Goal: Browse casually

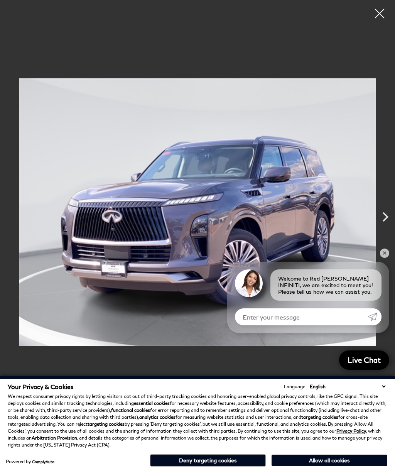
click at [346, 463] on button "Allow all cookies" at bounding box center [330, 461] width 116 height 12
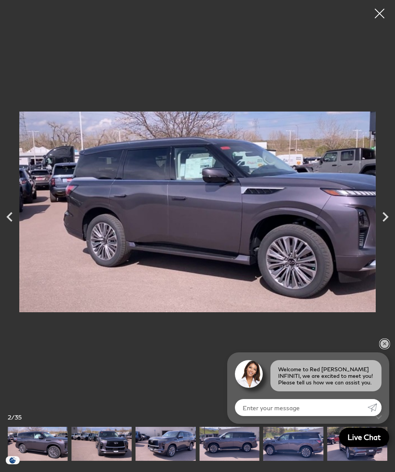
click at [386, 345] on link "✕" at bounding box center [384, 343] width 9 height 9
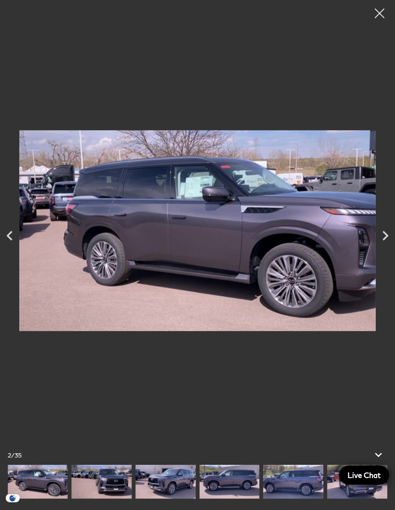
click at [386, 241] on icon "Next" at bounding box center [385, 235] width 19 height 19
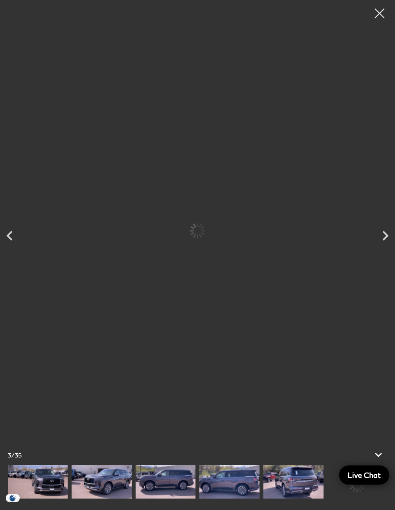
scroll to position [341, 0]
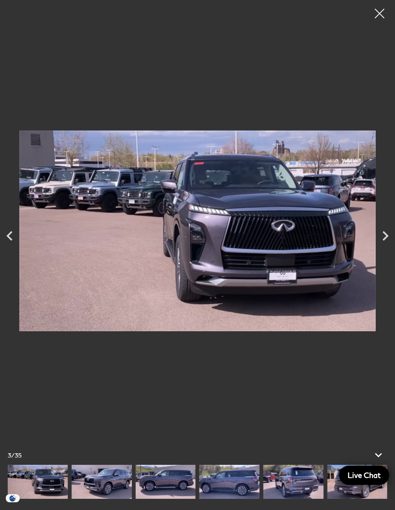
click at [386, 241] on icon "Next" at bounding box center [385, 235] width 19 height 19
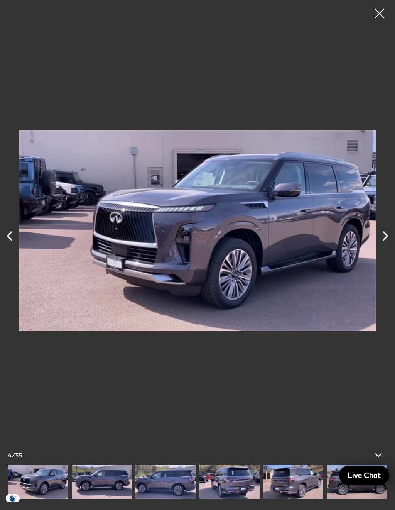
click at [385, 239] on icon "Next" at bounding box center [386, 236] width 6 height 10
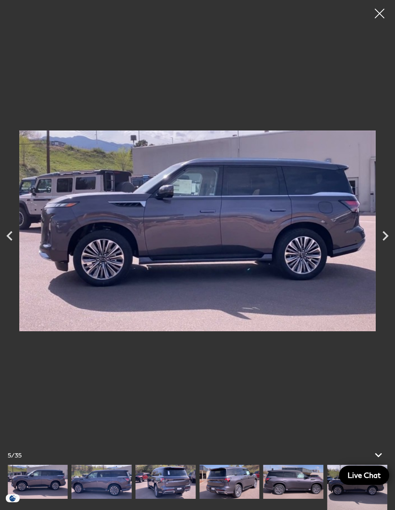
click at [385, 240] on icon "Next" at bounding box center [385, 235] width 19 height 19
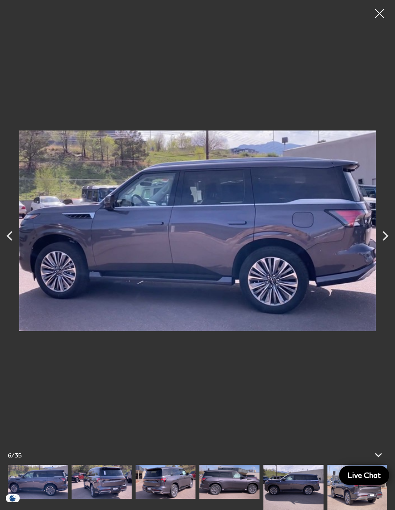
click at [385, 238] on icon "Next" at bounding box center [386, 236] width 6 height 10
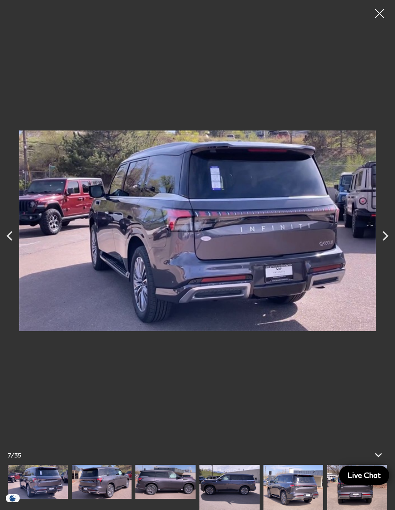
click at [385, 239] on icon "Next" at bounding box center [386, 236] width 6 height 10
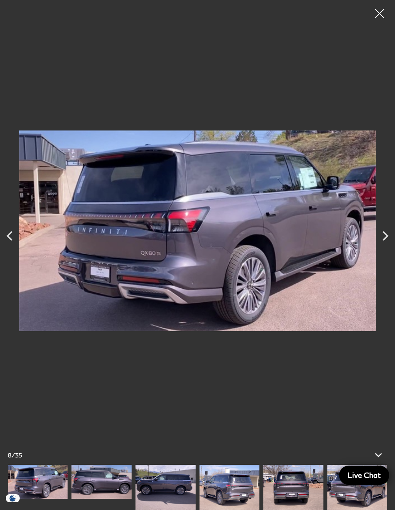
click at [384, 241] on icon "Next" at bounding box center [385, 235] width 19 height 19
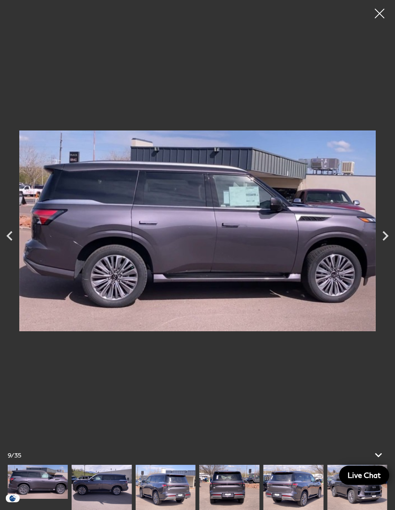
click at [385, 239] on icon "Next" at bounding box center [386, 236] width 6 height 10
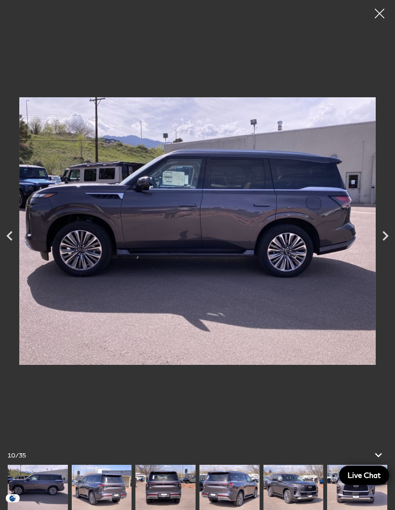
click at [384, 243] on icon "Next" at bounding box center [385, 235] width 19 height 19
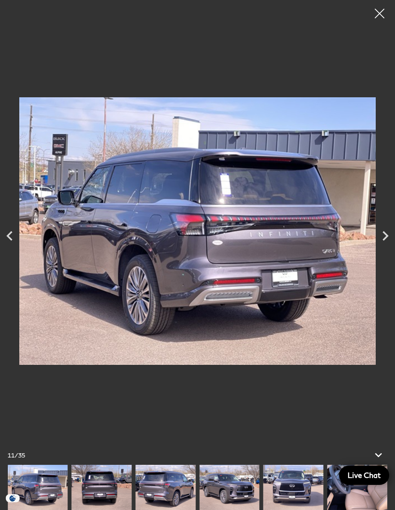
click at [384, 242] on icon "Next" at bounding box center [385, 235] width 19 height 19
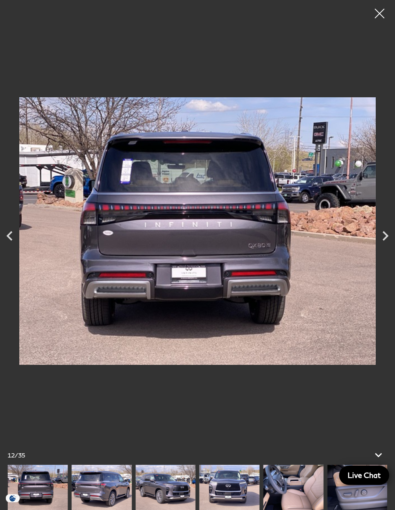
click at [383, 244] on icon "Next" at bounding box center [385, 235] width 19 height 19
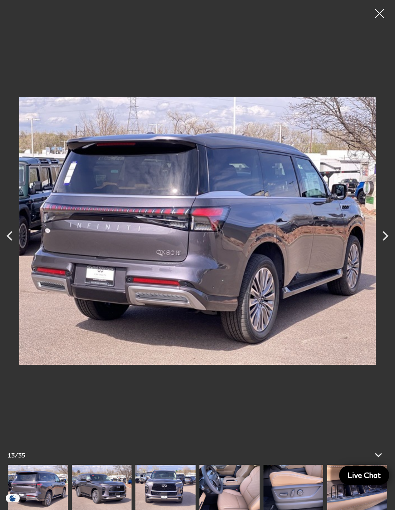
click at [384, 244] on icon "Next" at bounding box center [385, 235] width 19 height 19
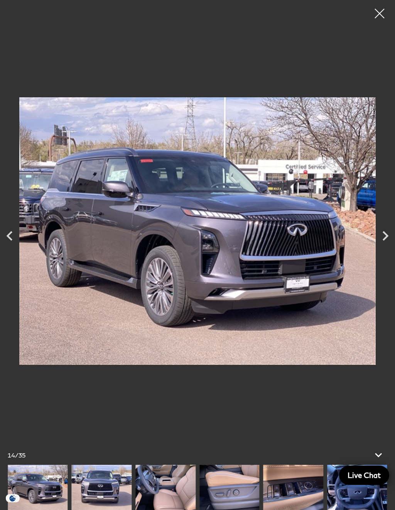
click at [382, 243] on icon "Next" at bounding box center [385, 235] width 19 height 19
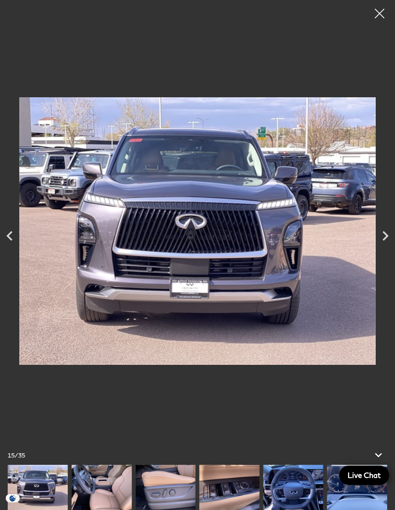
click at [385, 242] on icon "Next" at bounding box center [385, 235] width 19 height 19
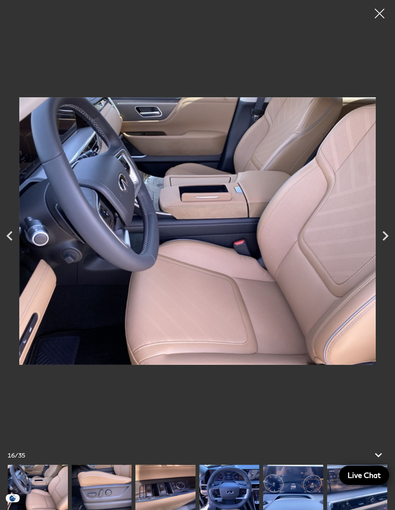
click at [380, 457] on icon at bounding box center [378, 455] width 7 height 4
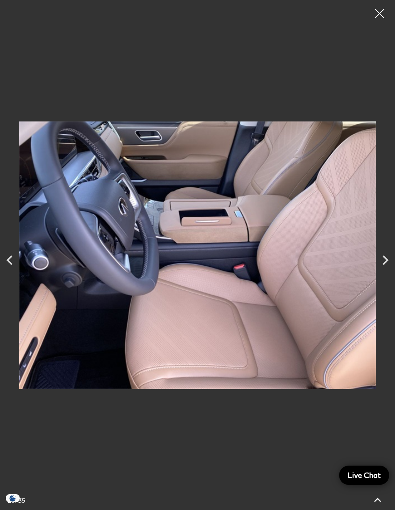
click at [386, 268] on icon "Next" at bounding box center [385, 260] width 19 height 19
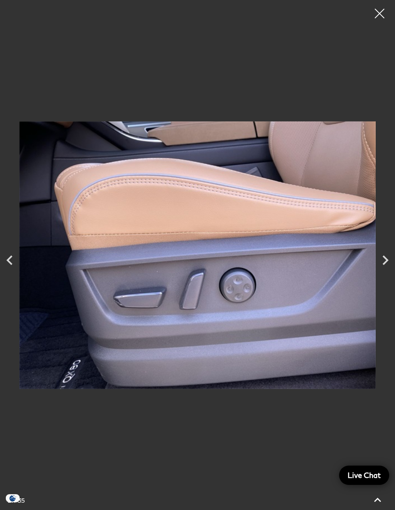
click at [385, 265] on icon "Next" at bounding box center [385, 260] width 19 height 19
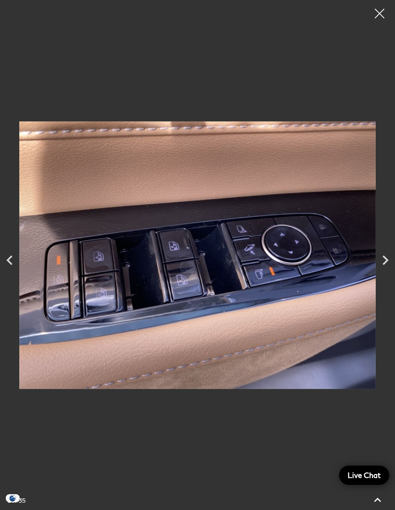
click at [385, 262] on icon "Next" at bounding box center [386, 260] width 6 height 10
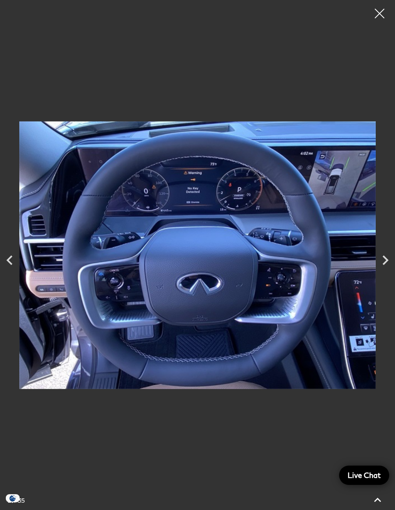
click at [384, 263] on icon "Next" at bounding box center [386, 260] width 6 height 10
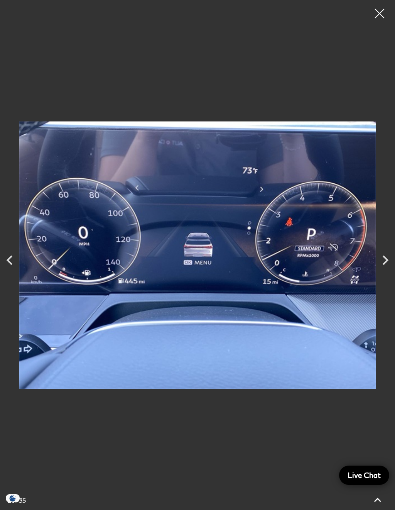
click at [381, 266] on icon "Next" at bounding box center [385, 260] width 19 height 19
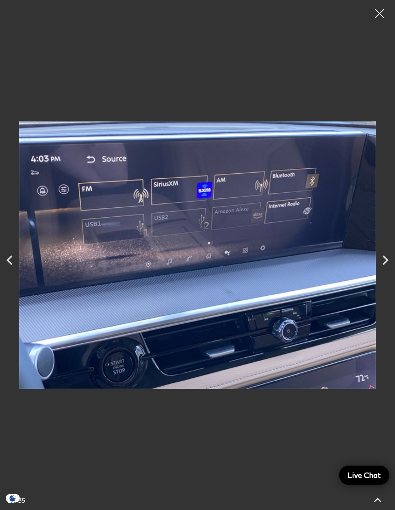
click at [382, 263] on icon "Next" at bounding box center [385, 260] width 19 height 19
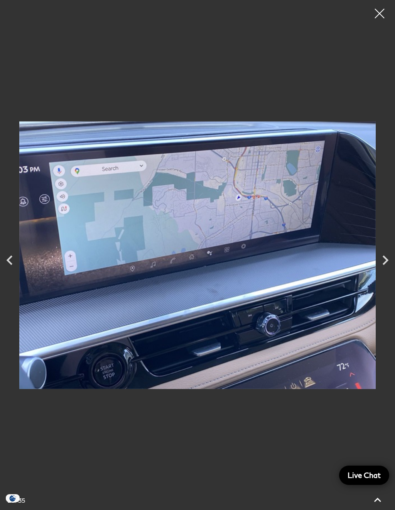
click at [379, 267] on icon "Next" at bounding box center [385, 260] width 19 height 19
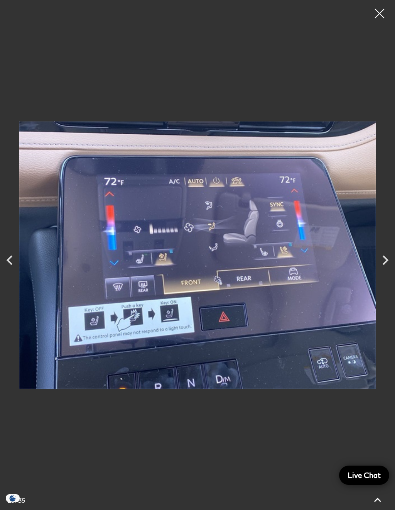
click at [381, 266] on icon "Next" at bounding box center [385, 260] width 19 height 19
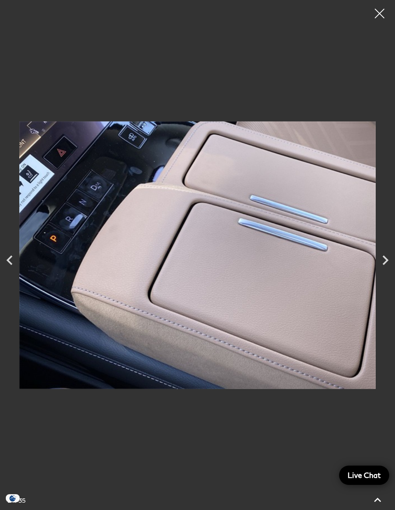
click at [383, 265] on icon "Next" at bounding box center [385, 260] width 19 height 19
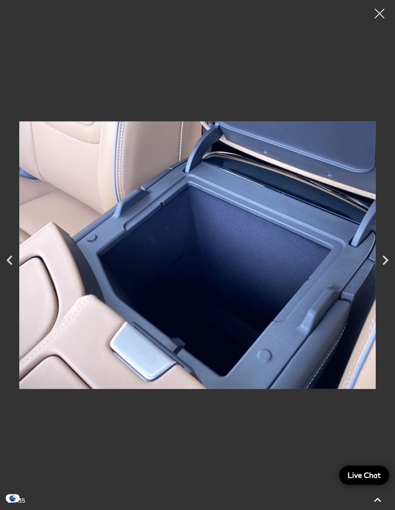
click at [382, 263] on icon "Next" at bounding box center [385, 260] width 19 height 19
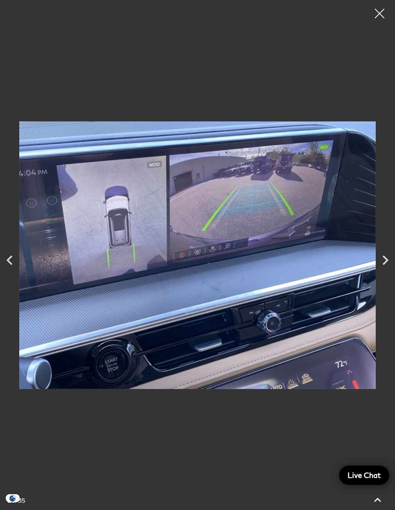
click at [382, 263] on icon "Next" at bounding box center [385, 260] width 19 height 19
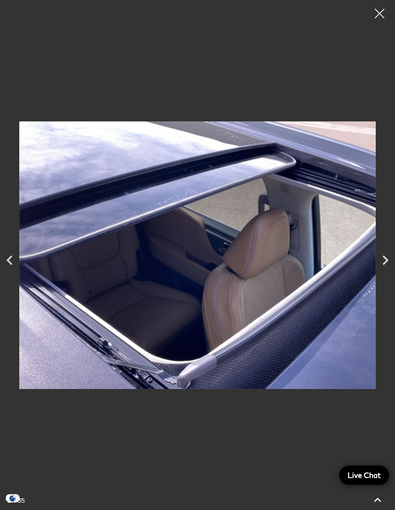
click at [384, 264] on icon "Next" at bounding box center [386, 260] width 6 height 10
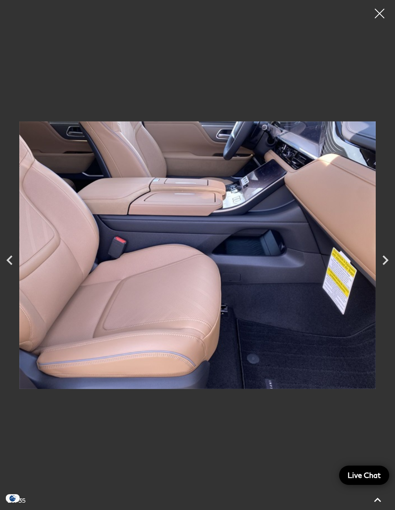
click at [383, 271] on div "Next" at bounding box center [385, 260] width 19 height 27
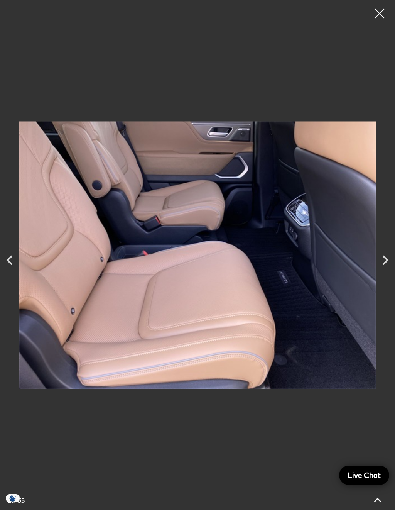
click at [386, 266] on icon "Next" at bounding box center [385, 260] width 19 height 19
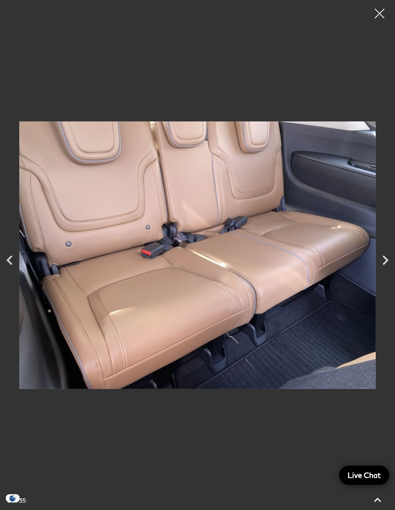
click at [385, 263] on icon "Next" at bounding box center [386, 260] width 6 height 10
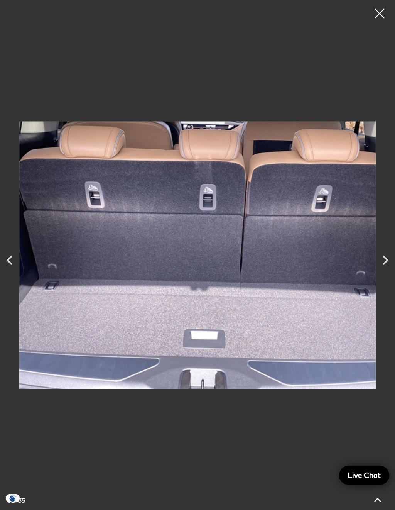
click at [384, 269] on icon "Next" at bounding box center [385, 260] width 19 height 19
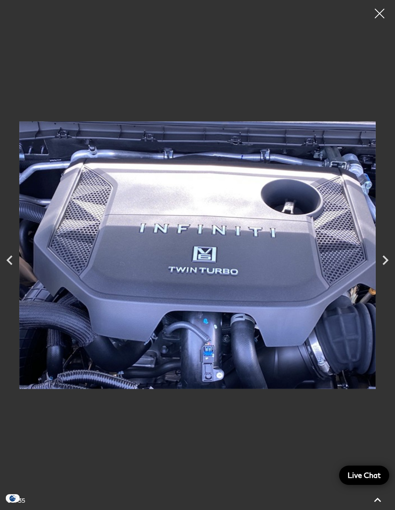
click at [381, 266] on icon "Next" at bounding box center [385, 260] width 19 height 19
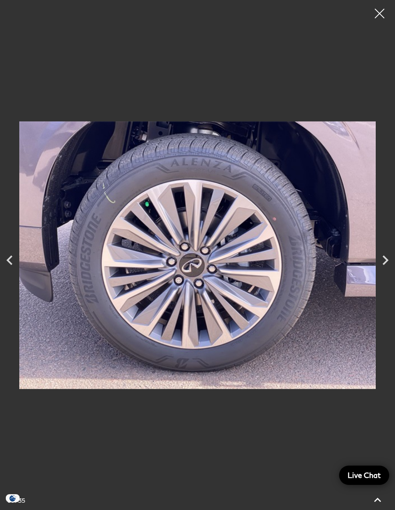
click at [385, 266] on icon "Next" at bounding box center [385, 260] width 19 height 19
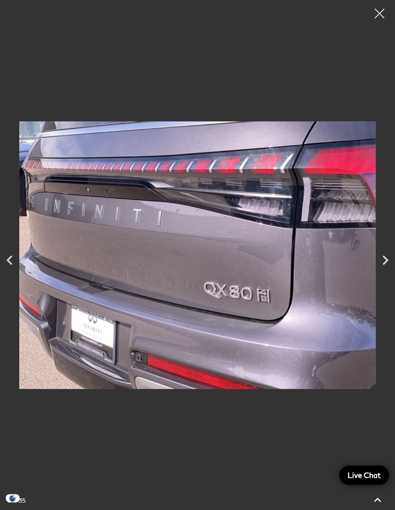
click at [386, 265] on icon "Next" at bounding box center [385, 260] width 19 height 19
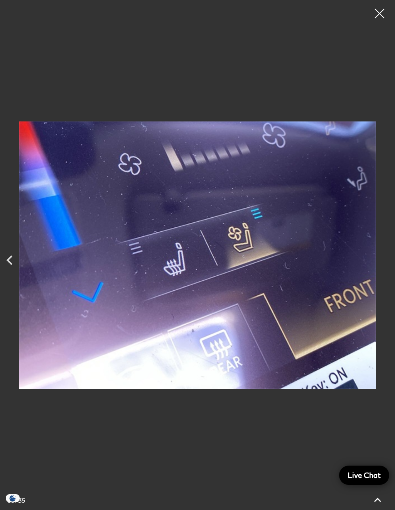
click at [382, 11] on div at bounding box center [379, 13] width 19 height 19
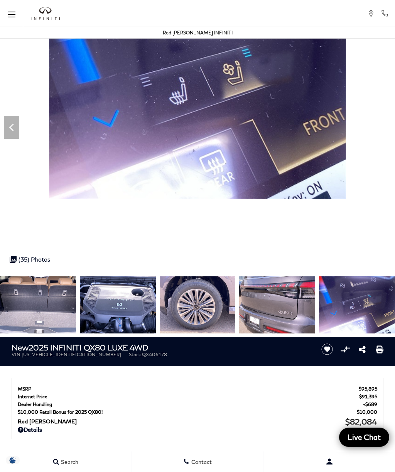
scroll to position [0, 0]
